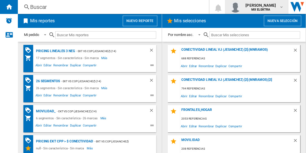
click at [257, 4] on span "juan carlos romero marta" at bounding box center [260, 6] width 30 height 6
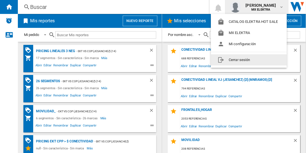
click at [228, 59] on button "Cerrar sesión" at bounding box center [249, 59] width 76 height 11
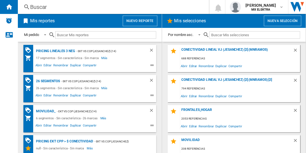
click at [16, 64] on wk-sidenav "NEW" at bounding box center [9, 76] width 18 height 153
click at [281, 6] on md-icon "button" at bounding box center [281, 7] width 4 height 4
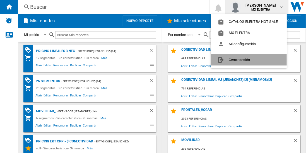
click at [232, 62] on button "Cerrar sesión" at bounding box center [249, 59] width 76 height 11
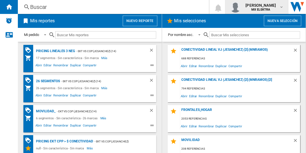
click at [259, 6] on span "[PERSON_NAME]" at bounding box center [260, 6] width 30 height 6
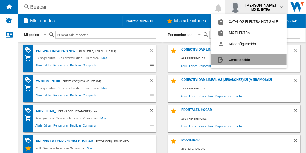
click at [240, 58] on button "Cerrar sesión" at bounding box center [249, 59] width 76 height 11
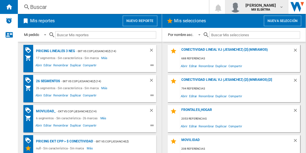
click at [252, 8] on span "[PERSON_NAME]" at bounding box center [260, 6] width 30 height 6
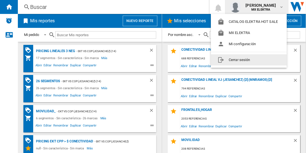
click at [232, 60] on button "Cerrar sesión" at bounding box center [249, 59] width 76 height 11
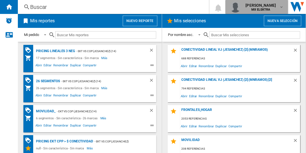
click at [272, 7] on span "juan carlos romero marta" at bounding box center [260, 6] width 30 height 6
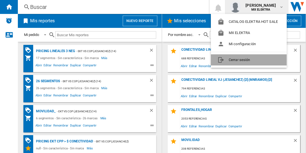
click at [234, 61] on button "Cerrar sesión" at bounding box center [249, 59] width 76 height 11
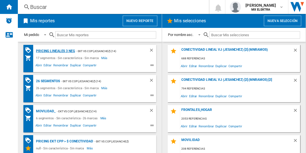
click at [39, 51] on div "Pricing lineales 3 neg" at bounding box center [55, 51] width 40 height 7
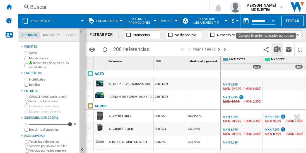
click at [278, 50] on img "Descargar en Excel" at bounding box center [277, 49] width 7 height 7
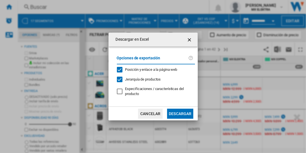
click at [181, 116] on button "Descargar" at bounding box center [180, 114] width 26 height 10
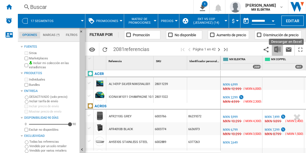
click at [275, 49] on img "Descargar en Excel" at bounding box center [277, 49] width 7 height 7
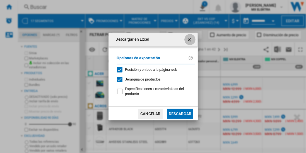
click at [189, 38] on ng-md-icon "getI18NText('BUTTONS.CLOSE_DIALOG')" at bounding box center [189, 40] width 7 height 7
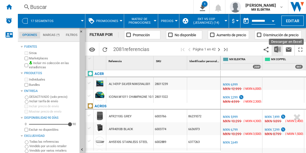
click at [279, 50] on img "Descargar en Excel" at bounding box center [277, 49] width 7 height 7
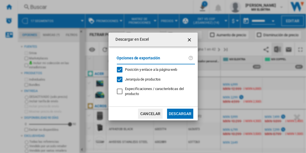
click at [190, 42] on ng-md-icon "getI18NText('BUTTONS.CLOSE_DIALOG')" at bounding box center [189, 40] width 7 height 7
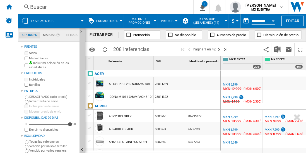
click at [8, 73] on wk-sidenav "NEW" at bounding box center [9, 76] width 18 height 153
click at [82, 33] on ng-md-icon "Ocultar" at bounding box center [82, 33] width 7 height 7
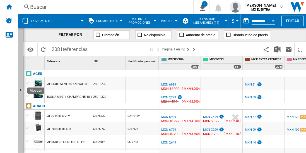
click at [21, 33] on button "Mostrar" at bounding box center [21, 90] width 6 height 125
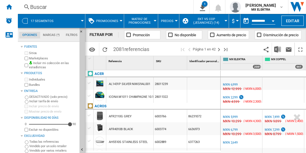
click at [8, 71] on wk-sidenav "NEW" at bounding box center [9, 76] width 18 height 153
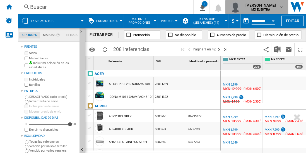
click at [255, 4] on span "[PERSON_NAME]" at bounding box center [260, 6] width 30 height 6
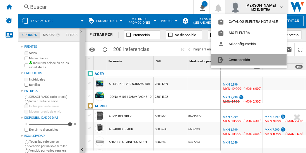
click at [236, 57] on button "Cerrar sesión" at bounding box center [249, 59] width 76 height 11
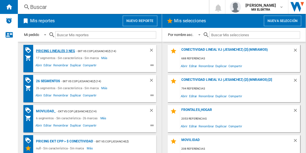
click at [39, 51] on div "Pricing lineales 3 neg" at bounding box center [55, 51] width 40 height 7
